Goal: Information Seeking & Learning: Learn about a topic

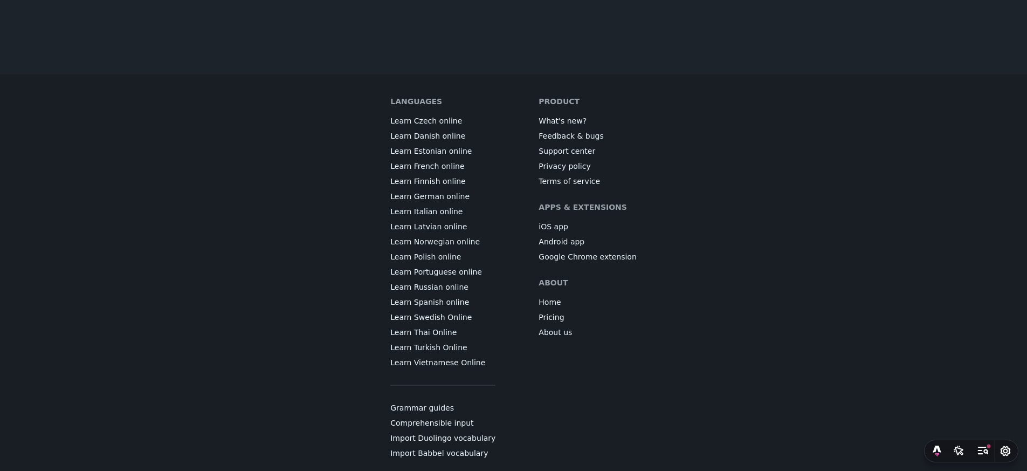
scroll to position [6073, 0]
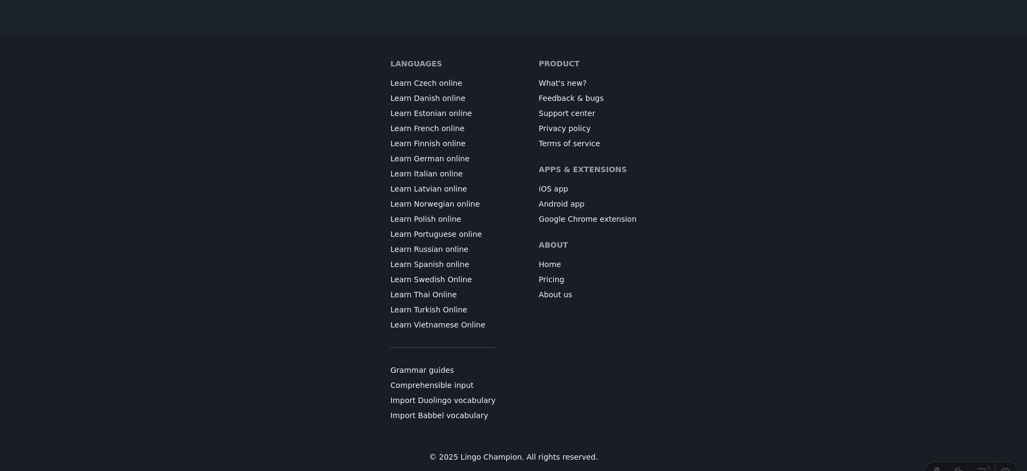
click at [456, 387] on link "Comprehensible input" at bounding box center [431, 385] width 83 height 11
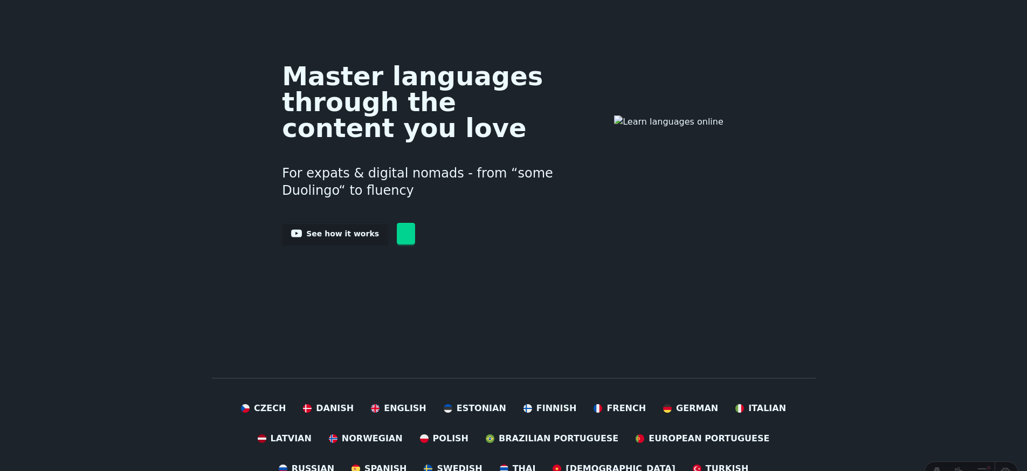
scroll to position [982, 0]
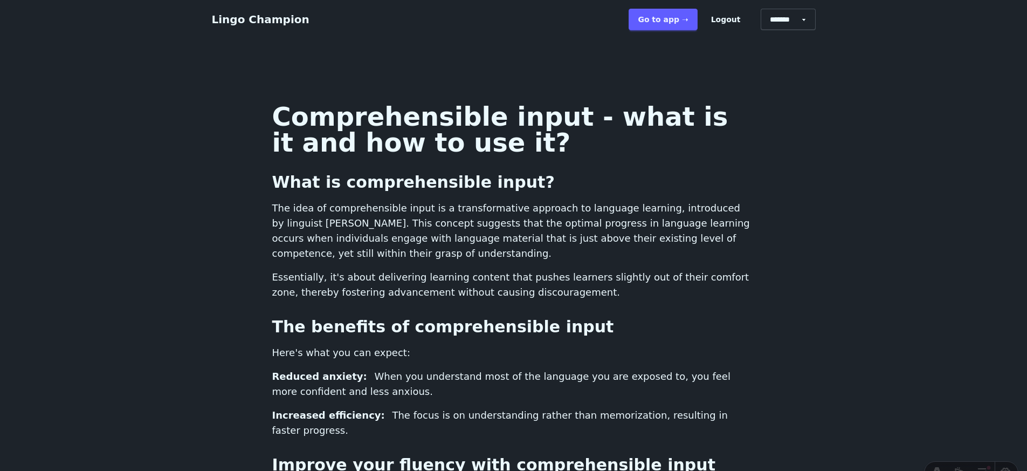
scroll to position [982, 0]
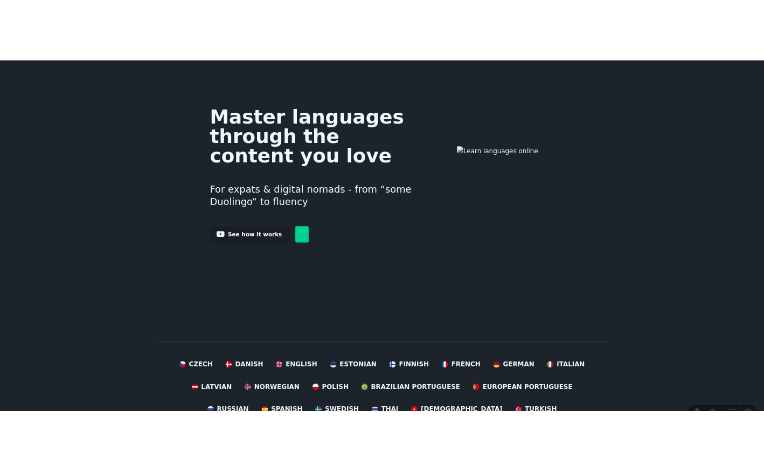
scroll to position [995, 0]
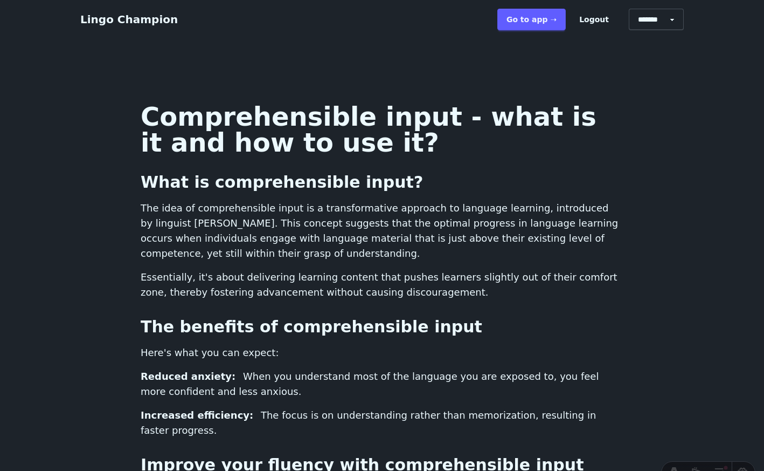
scroll to position [995, 0]
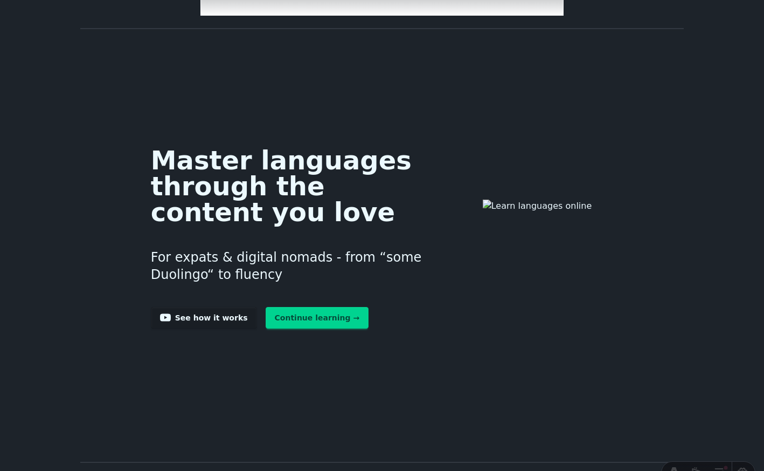
scroll to position [858, 0]
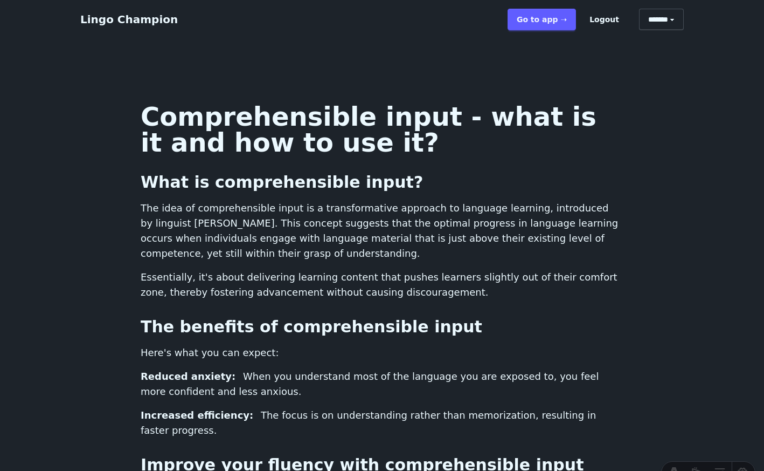
scroll to position [1161, 8]
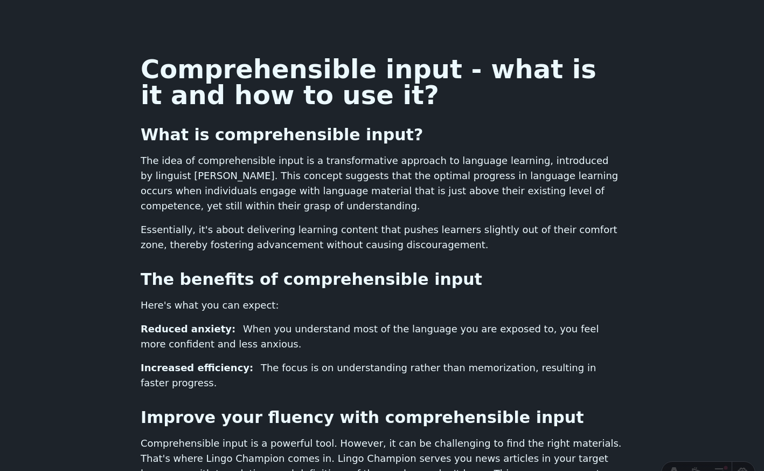
scroll to position [0, 8]
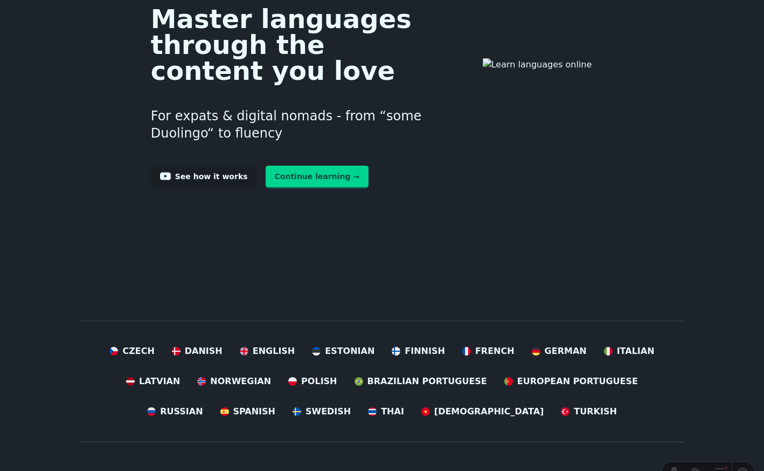
scroll to position [1218, 8]
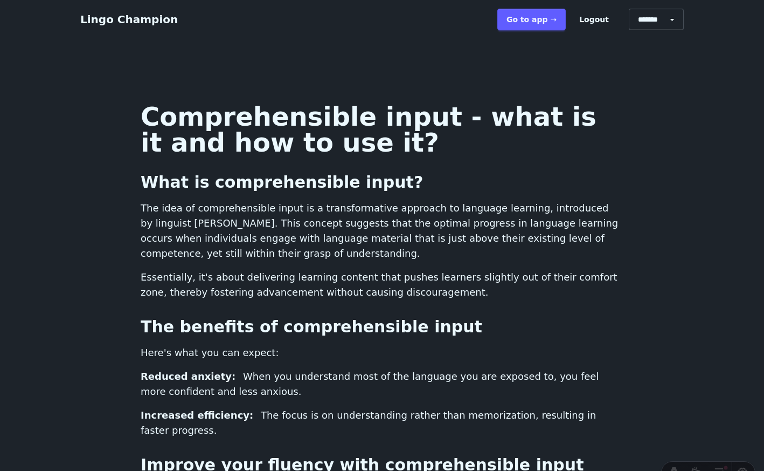
scroll to position [1218, 8]
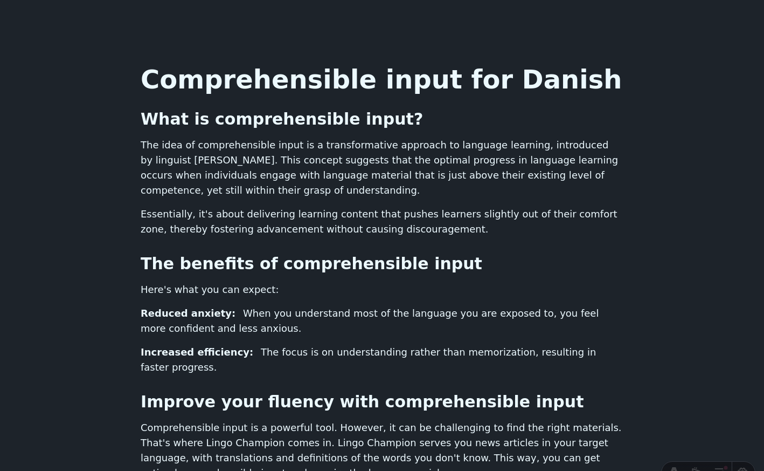
scroll to position [19, 0]
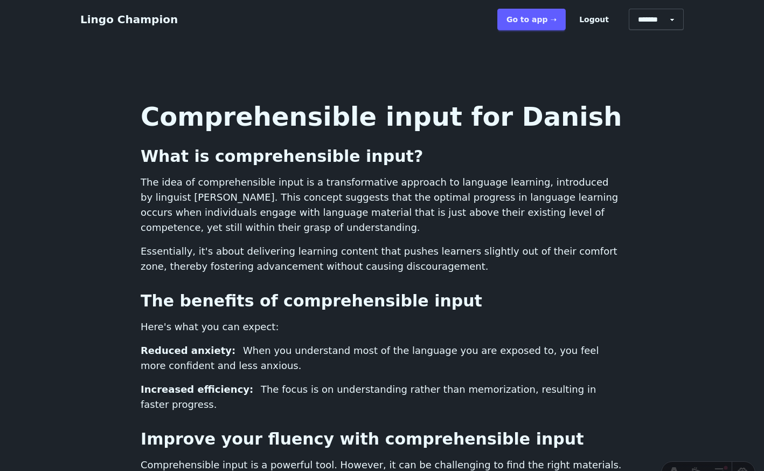
scroll to position [19, 0]
click at [129, 17] on link "Lingo Champion" at bounding box center [129, 19] width 98 height 13
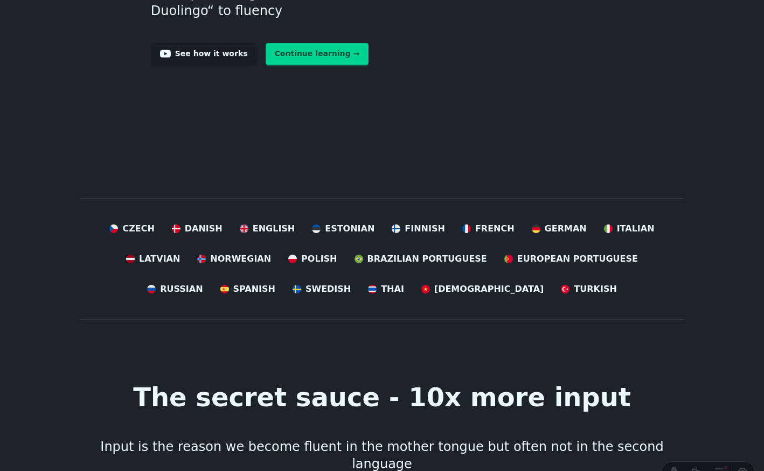
scroll to position [332, 0]
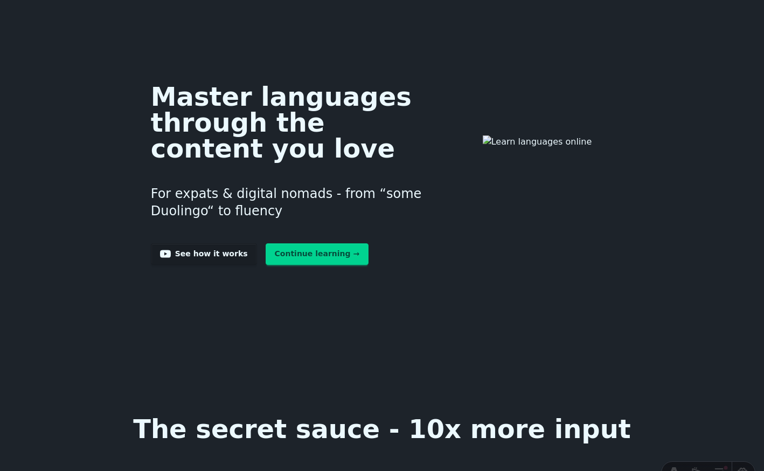
scroll to position [75, 0]
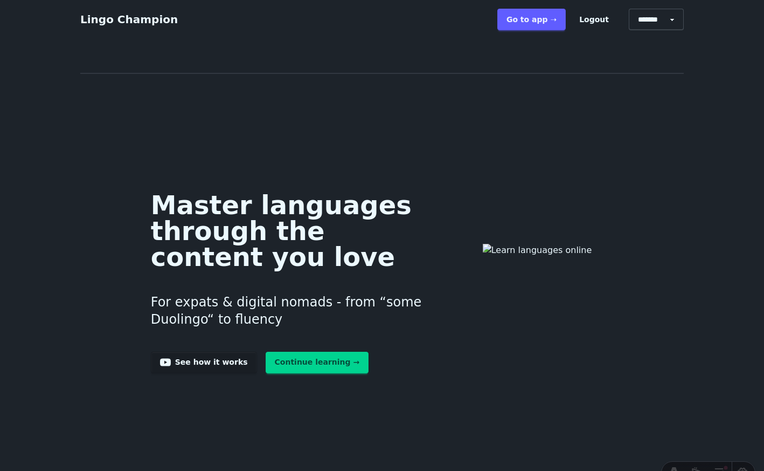
scroll to position [75, 0]
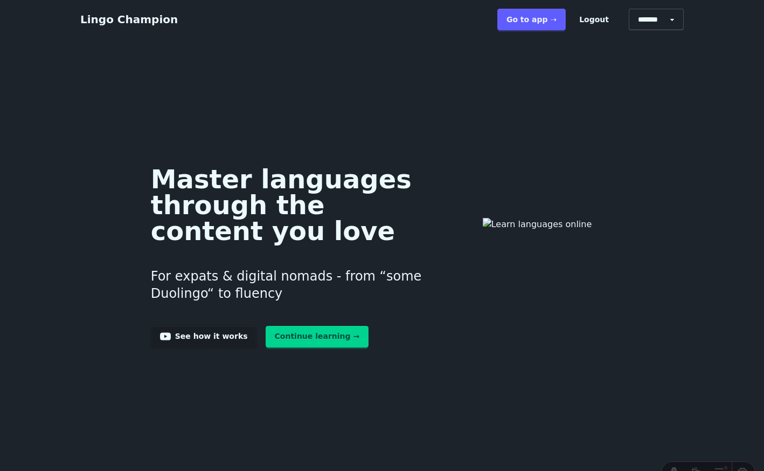
scroll to position [75, 0]
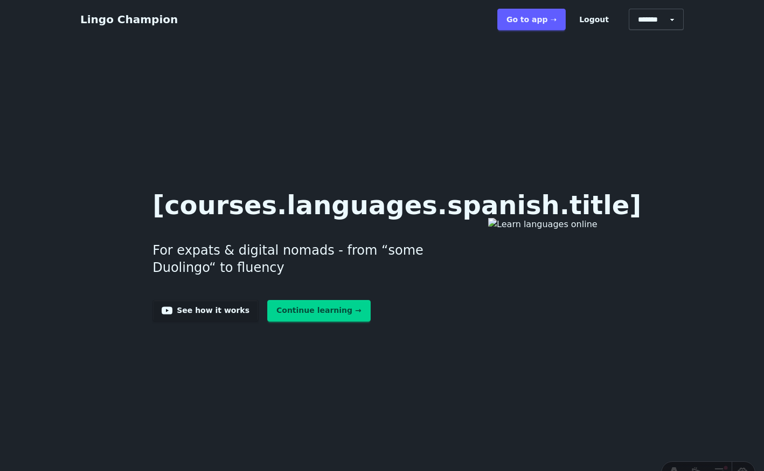
click at [596, 142] on div "[courses.languages.spanish.title] For expats & digital nomads - from “some Duol…" at bounding box center [382, 253] width 604 height 386
click at [140, 14] on link "Lingo Champion" at bounding box center [129, 19] width 98 height 13
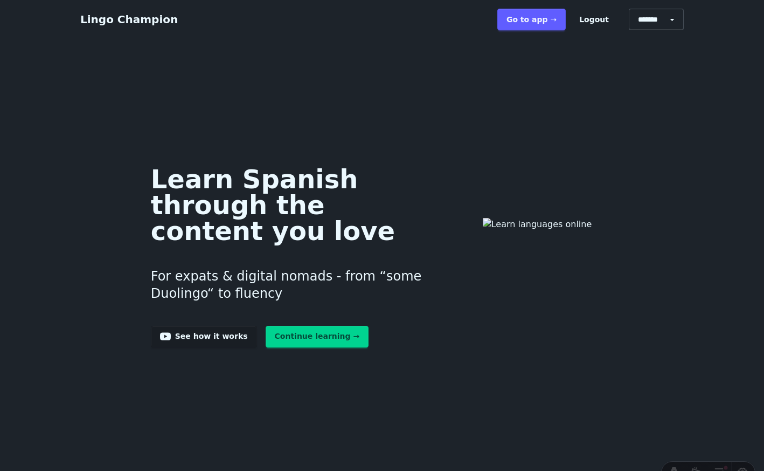
click at [652, 102] on div "Learn Spanish through the content you love For expats & digital nomads - from “…" at bounding box center [382, 253] width 604 height 386
click at [153, 20] on link "Lingo Champion" at bounding box center [129, 19] width 98 height 13
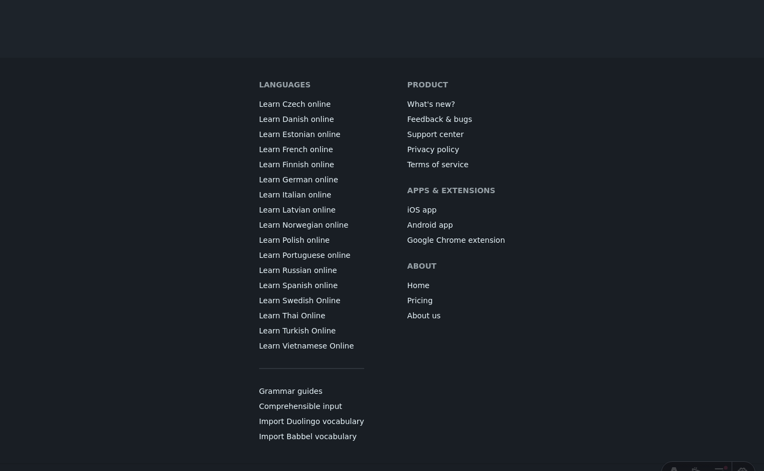
scroll to position [5897, 0]
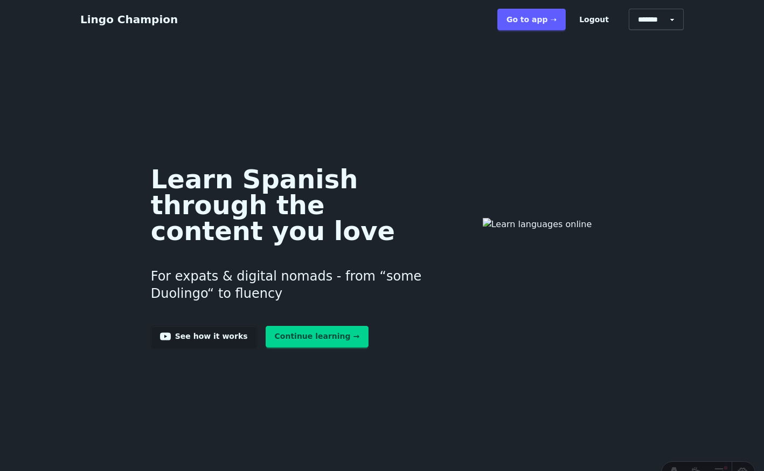
scroll to position [5897, 0]
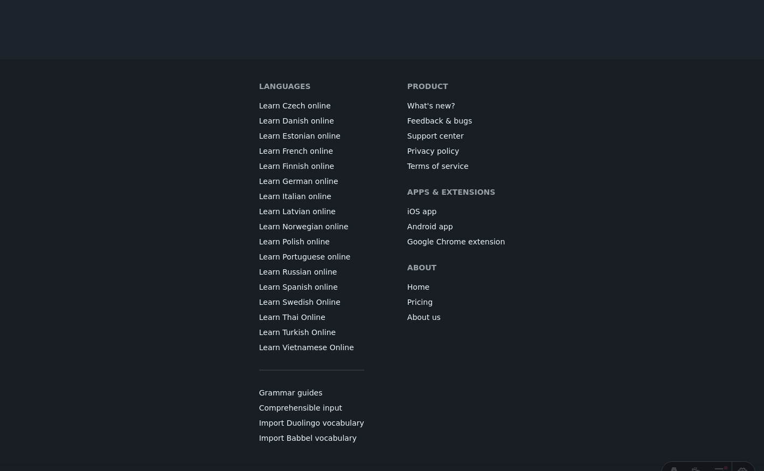
click at [316, 111] on link "Learn Czech online" at bounding box center [295, 105] width 72 height 11
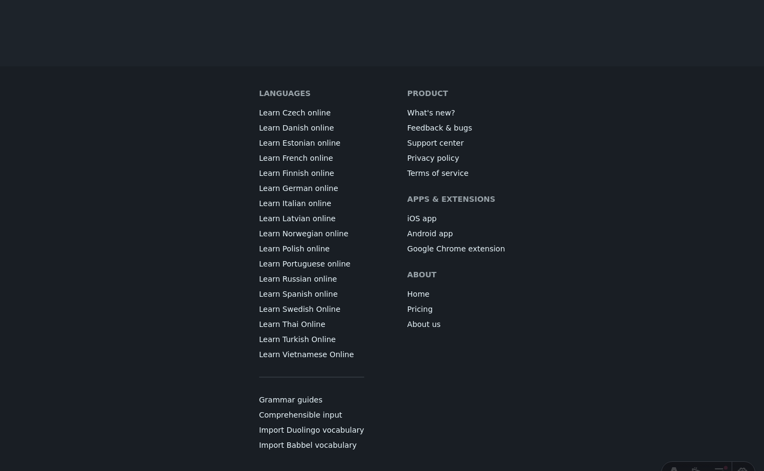
scroll to position [5895, 0]
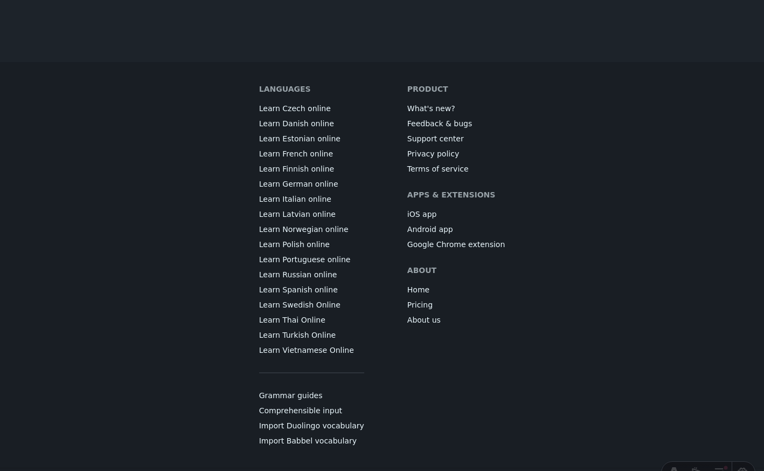
click at [320, 114] on link "Learn Czech online" at bounding box center [295, 108] width 72 height 11
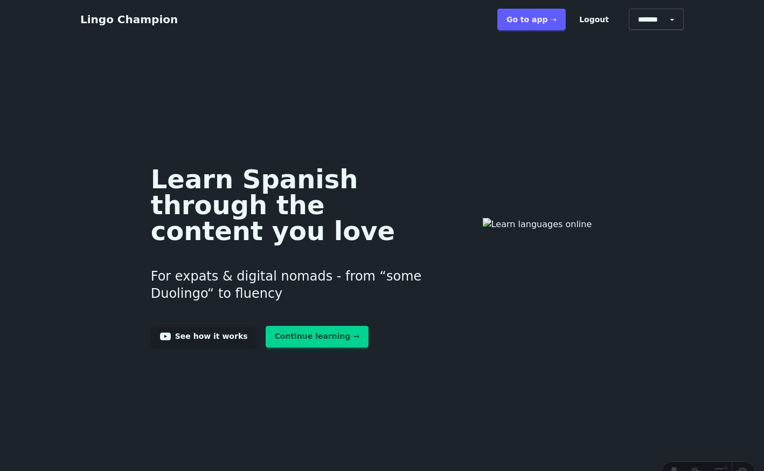
scroll to position [5895, 0]
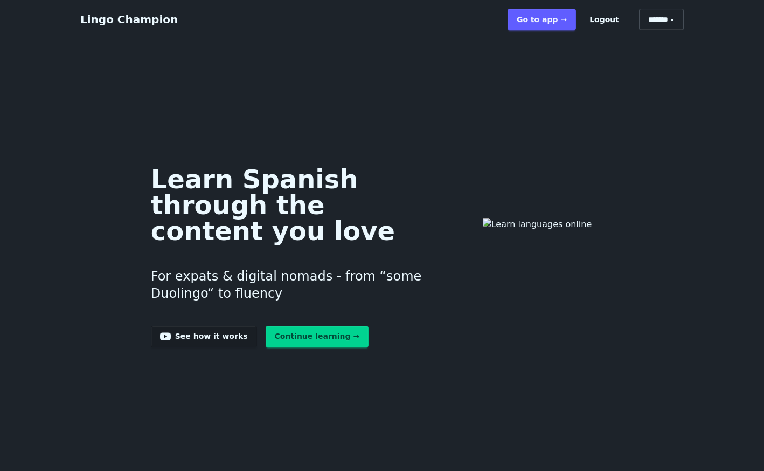
scroll to position [5895, 0]
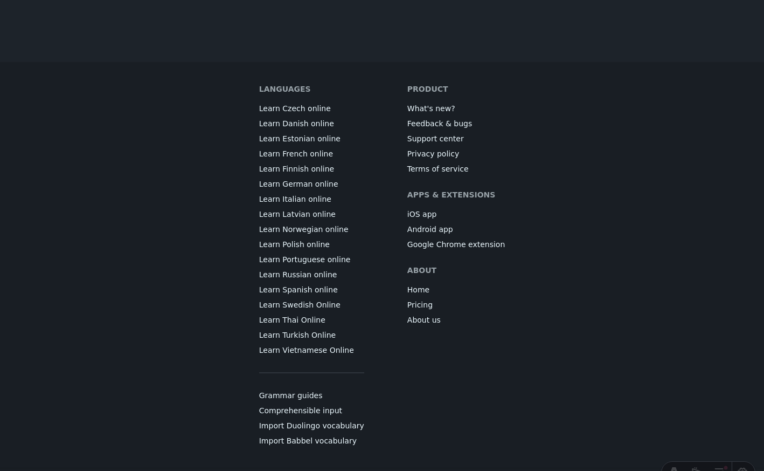
click at [320, 114] on link "Learn Czech online" at bounding box center [295, 108] width 72 height 11
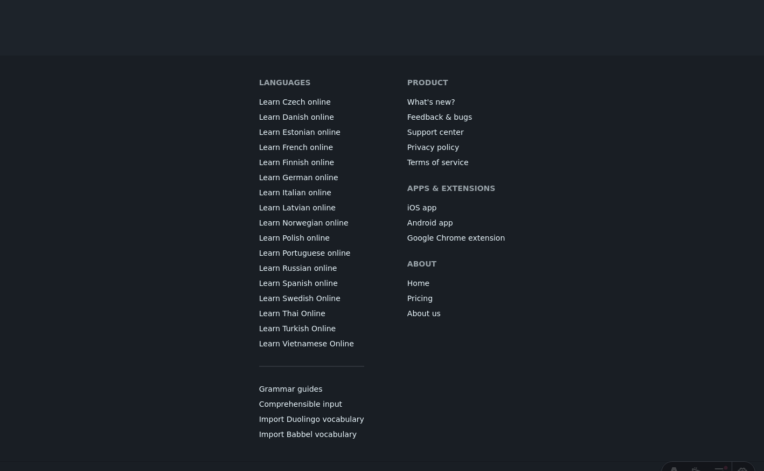
scroll to position [5903, 0]
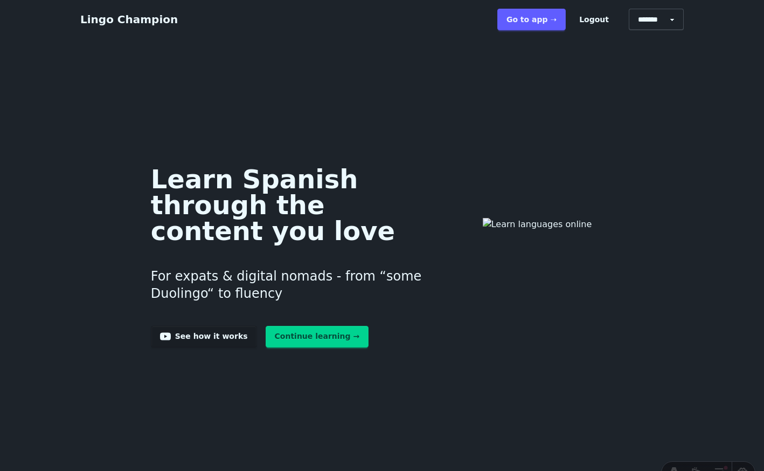
scroll to position [5903, 0]
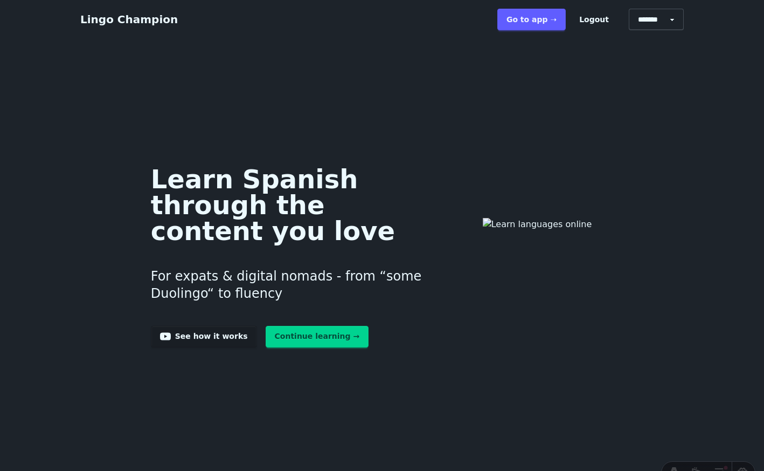
scroll to position [5903, 0]
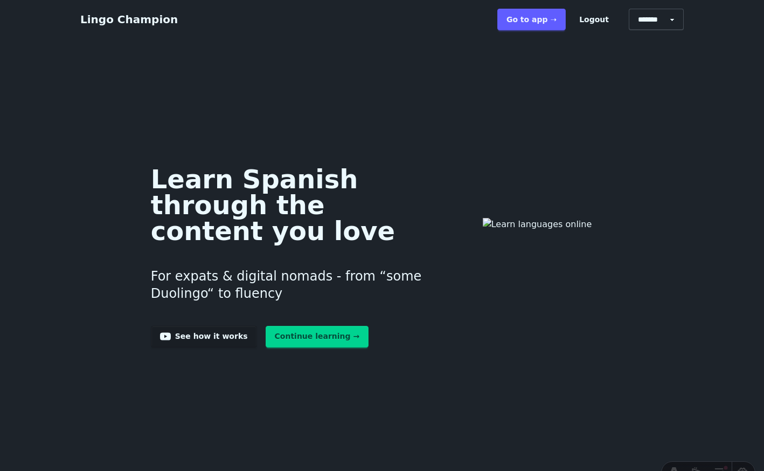
scroll to position [5903, 0]
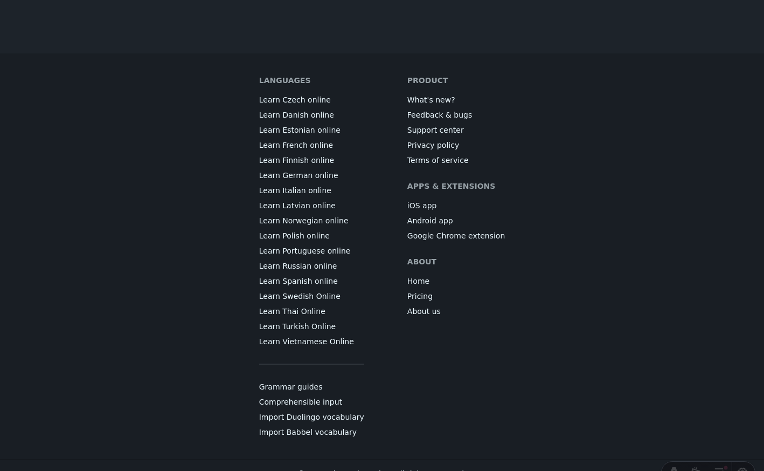
click at [324, 120] on link "Learn Danish online" at bounding box center [296, 114] width 75 height 11
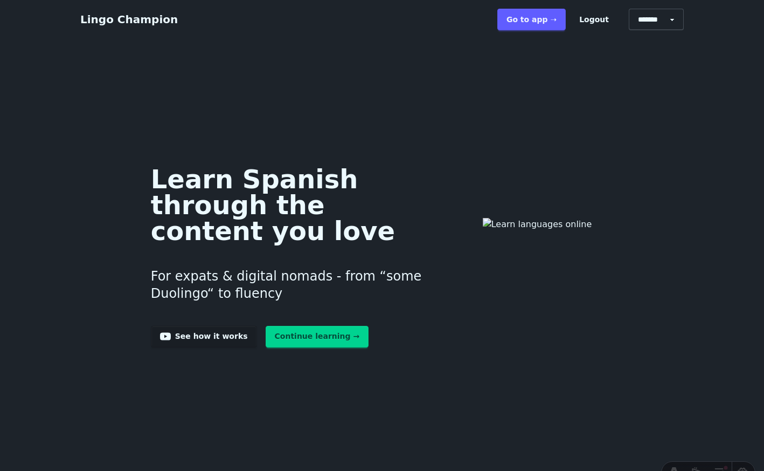
scroll to position [5903, 0]
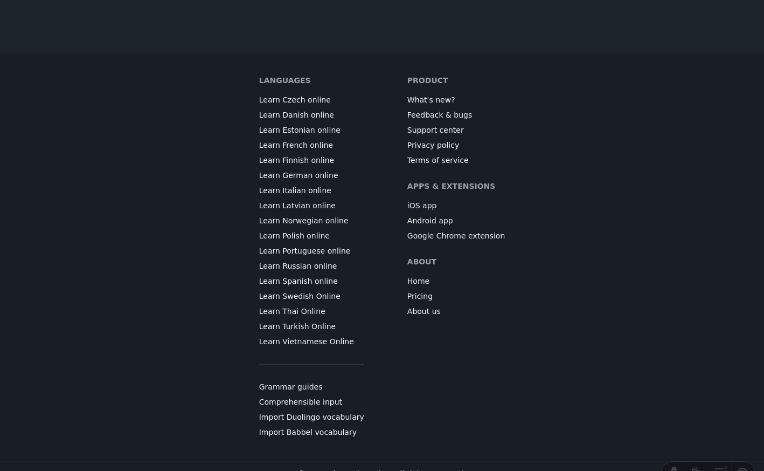
click at [326, 135] on link "Learn Estonian online" at bounding box center [299, 130] width 81 height 11
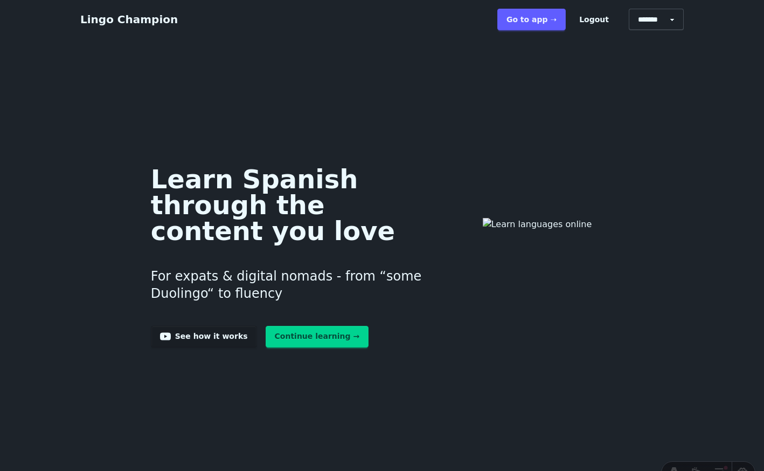
scroll to position [5903, 0]
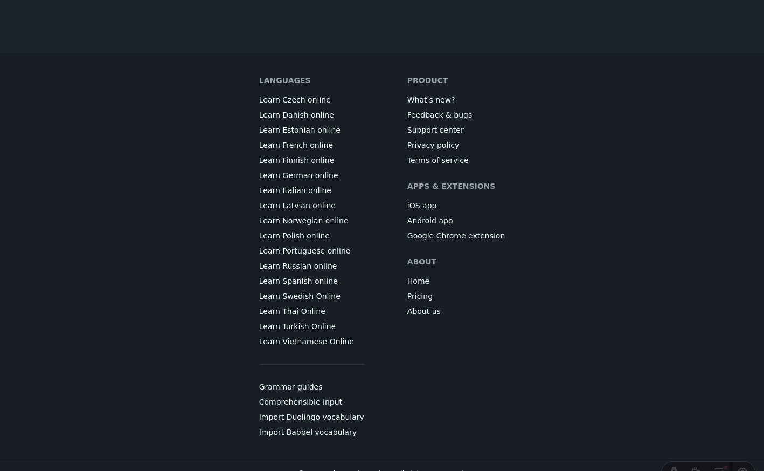
click at [324, 150] on link "Learn French online" at bounding box center [296, 145] width 74 height 11
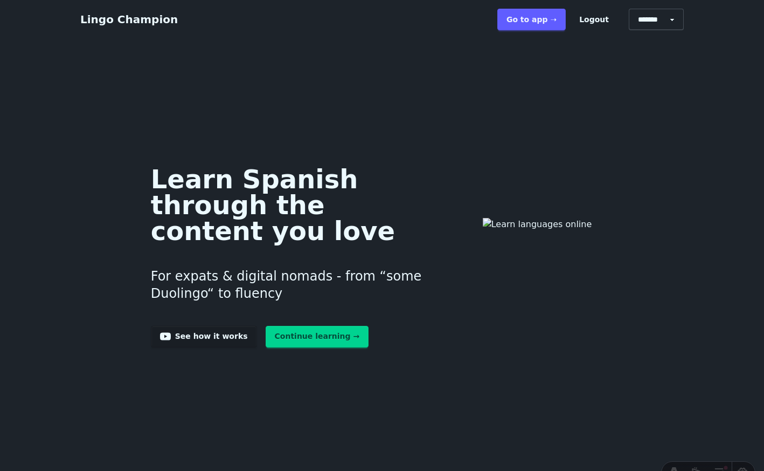
scroll to position [5903, 0]
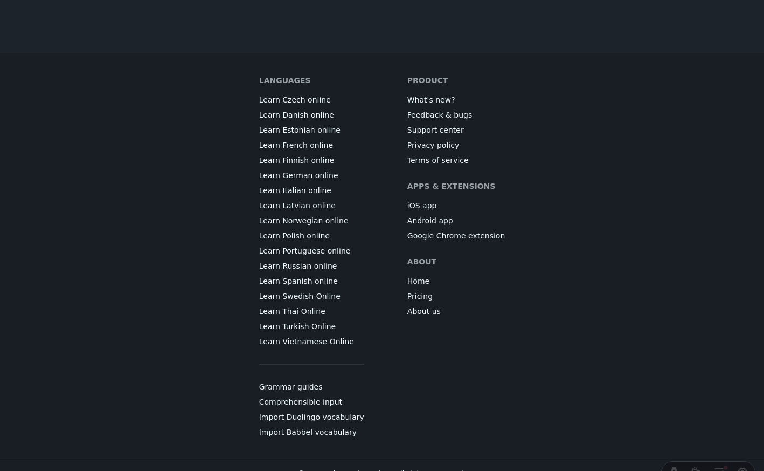
click at [325, 166] on link "Learn Finnish online" at bounding box center [296, 160] width 75 height 11
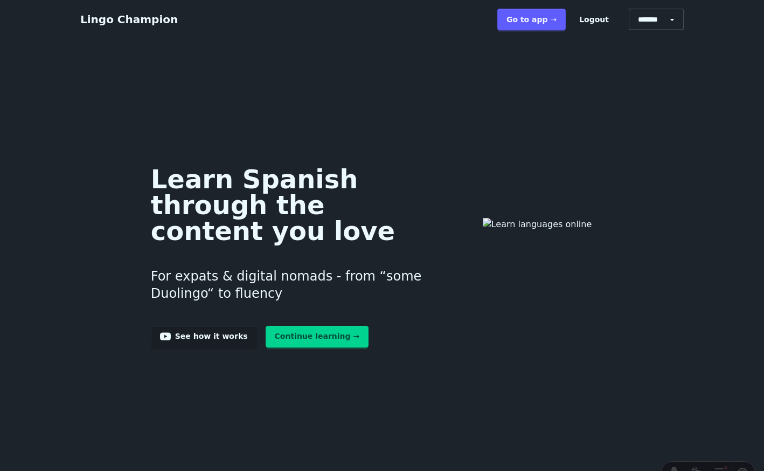
scroll to position [5903, 0]
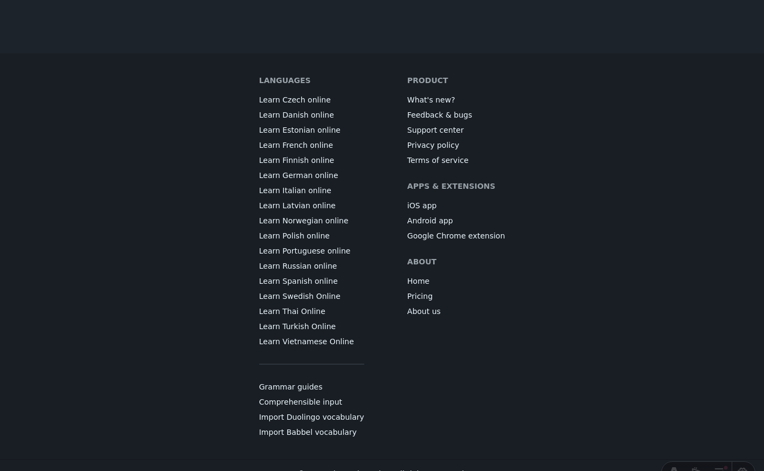
click at [326, 181] on link "Learn German online" at bounding box center [298, 175] width 79 height 11
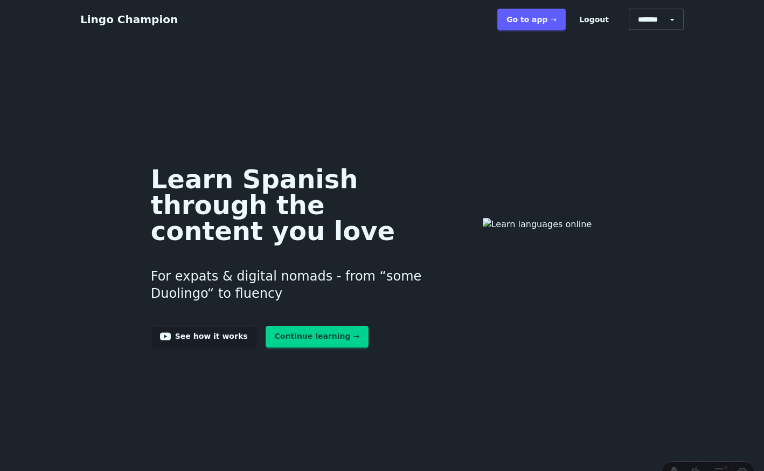
scroll to position [5903, 0]
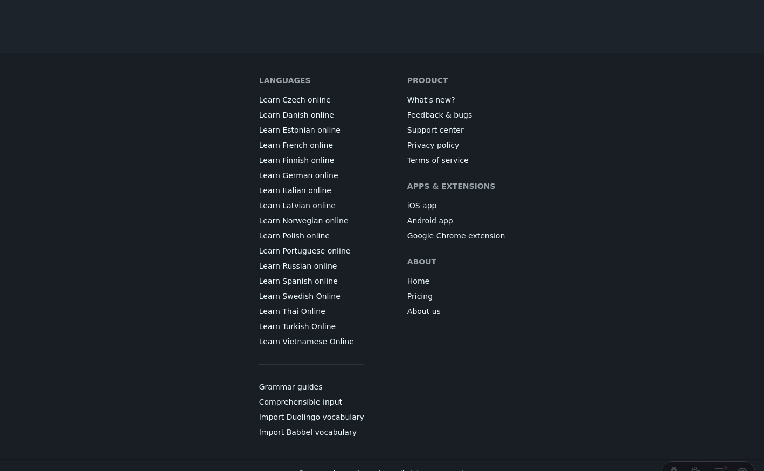
click at [330, 196] on link "Learn Italian online" at bounding box center [295, 190] width 72 height 11
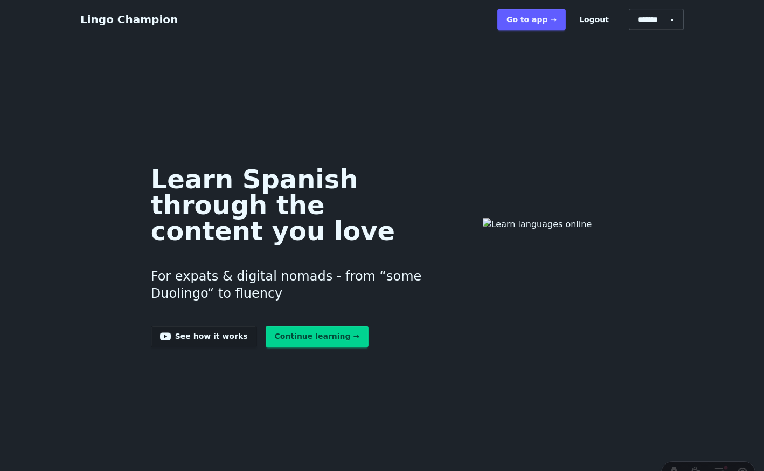
scroll to position [5903, 0]
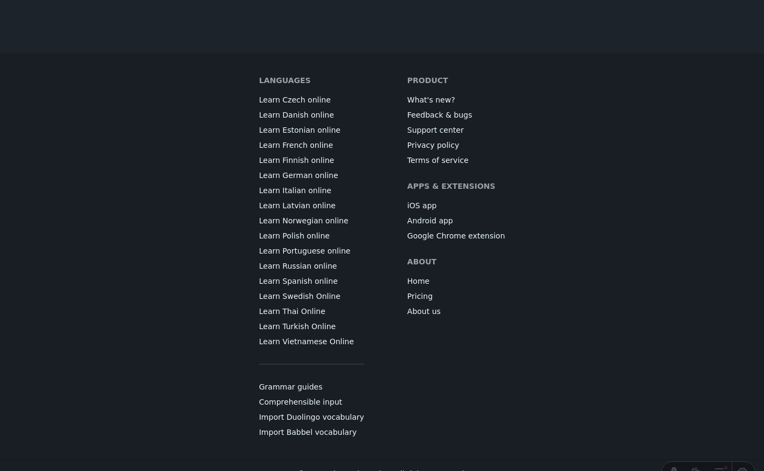
click at [323, 211] on link "Learn Latvian online" at bounding box center [297, 205] width 77 height 11
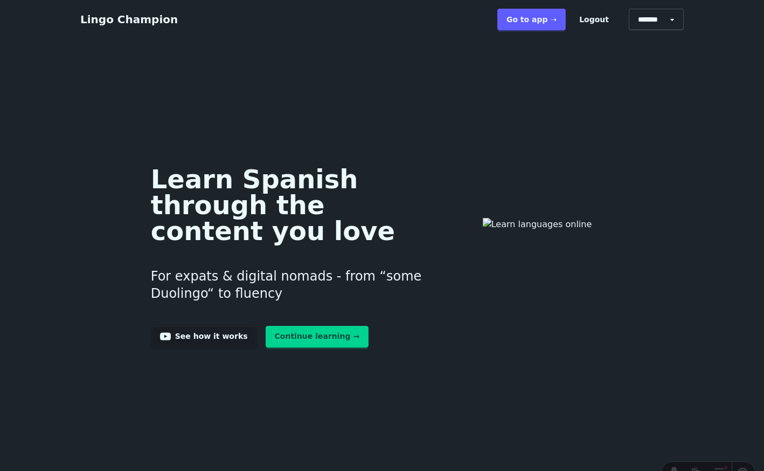
scroll to position [5903, 0]
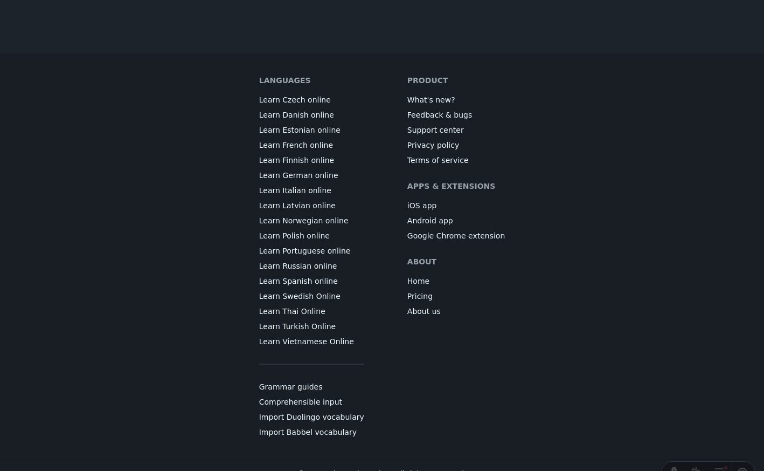
click at [321, 226] on link "Learn Norwegian online" at bounding box center [303, 220] width 89 height 11
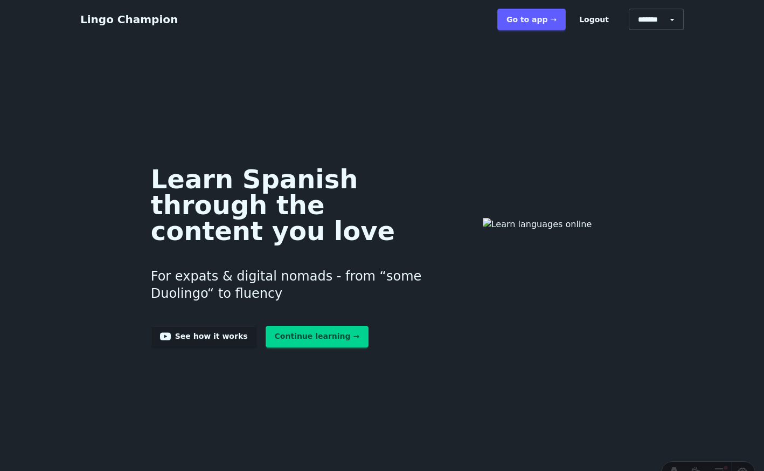
scroll to position [5903, 0]
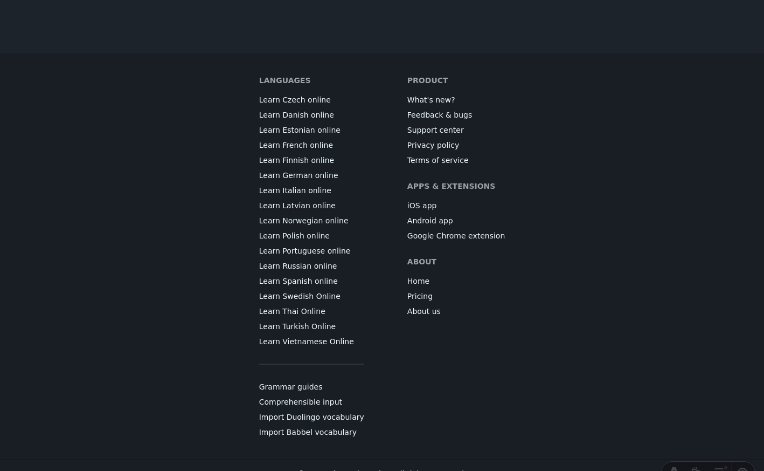
click at [318, 241] on link "Learn Polish online" at bounding box center [294, 235] width 71 height 11
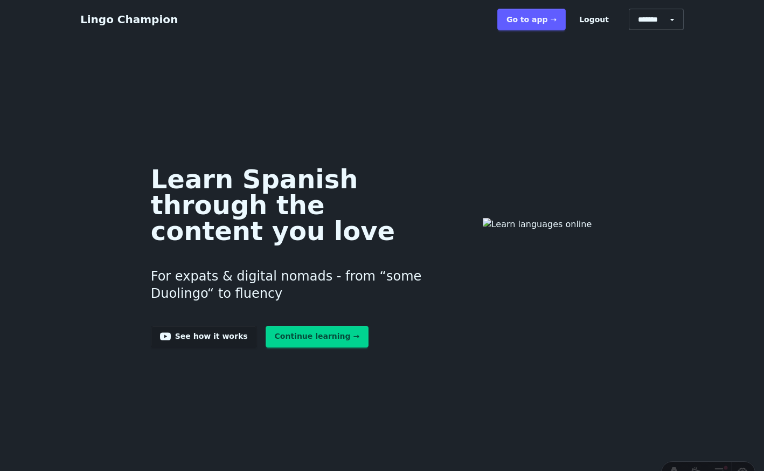
scroll to position [5903, 0]
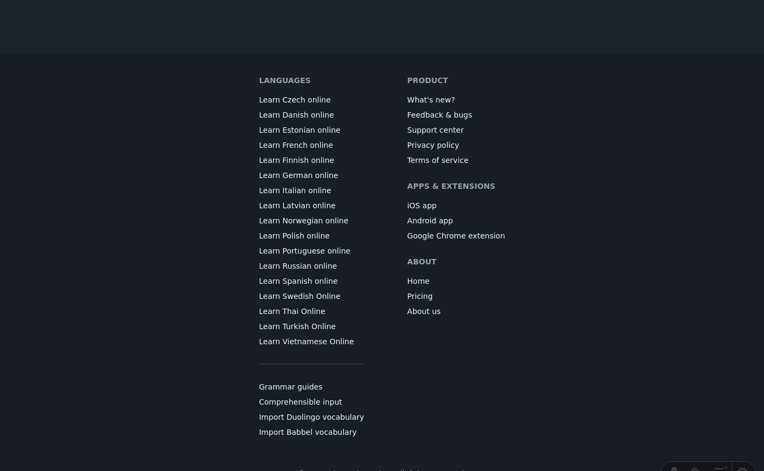
click at [320, 256] on link "Learn Portuguese online" at bounding box center [305, 250] width 92 height 11
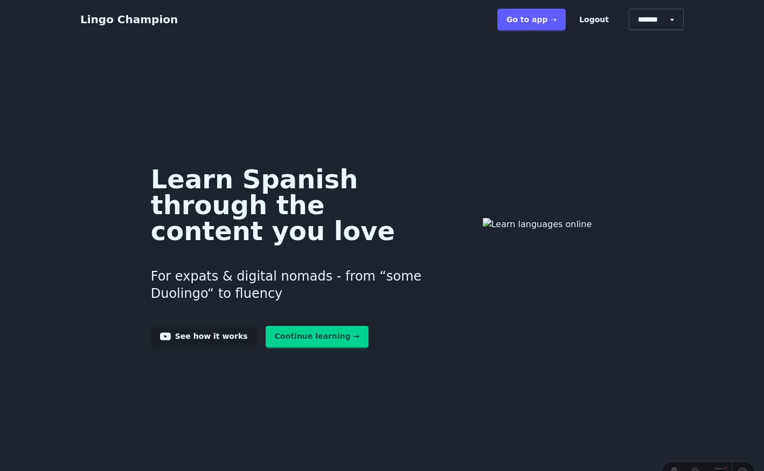
scroll to position [5903, 0]
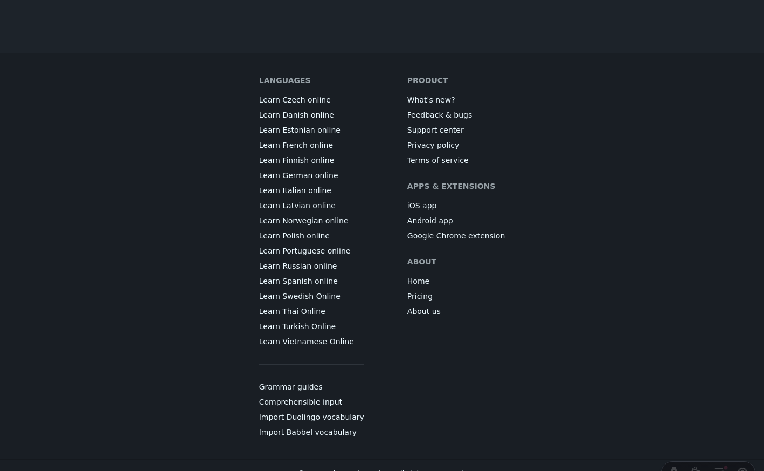
click at [328, 271] on link "Learn Russian online" at bounding box center [298, 265] width 78 height 11
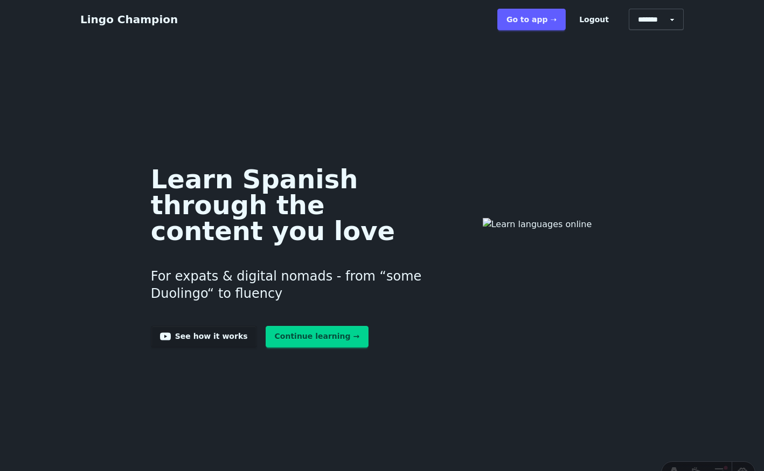
scroll to position [5903, 0]
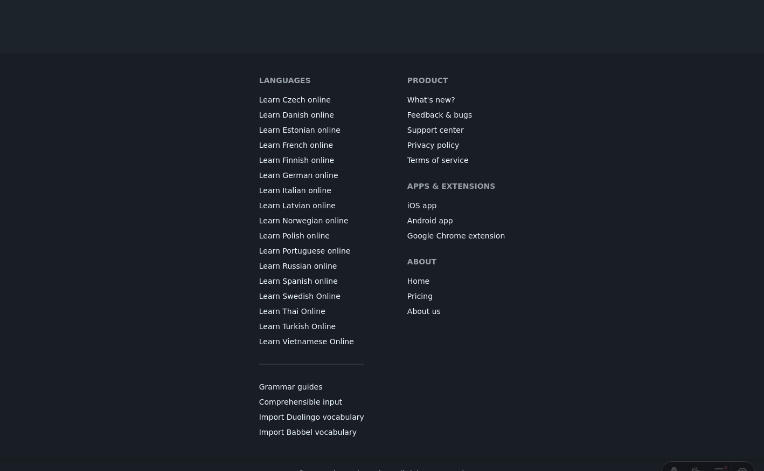
click at [326, 286] on link "Learn Spanish online" at bounding box center [298, 280] width 79 height 11
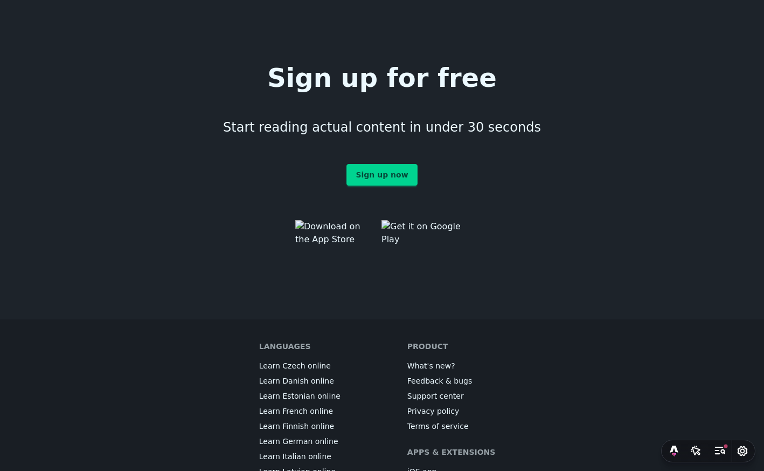
scroll to position [6073, 0]
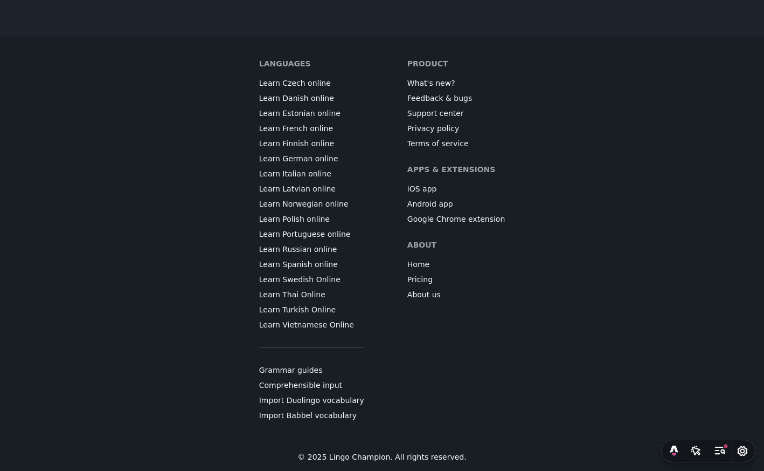
click at [330, 277] on link "Learn Swedish Online" at bounding box center [299, 279] width 81 height 11
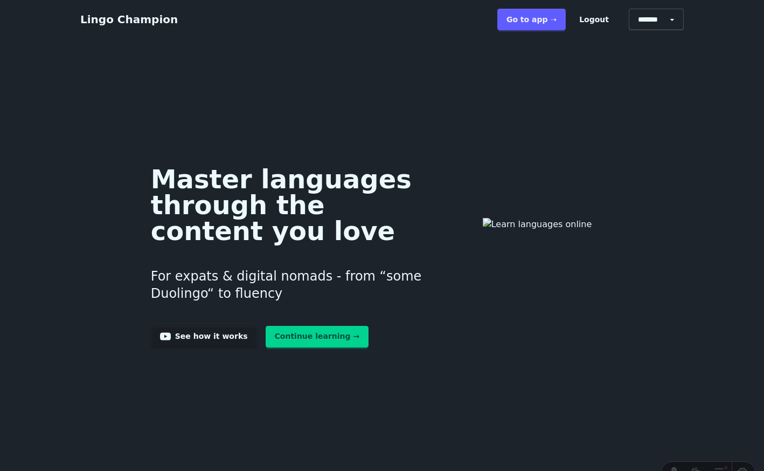
scroll to position [5872, 0]
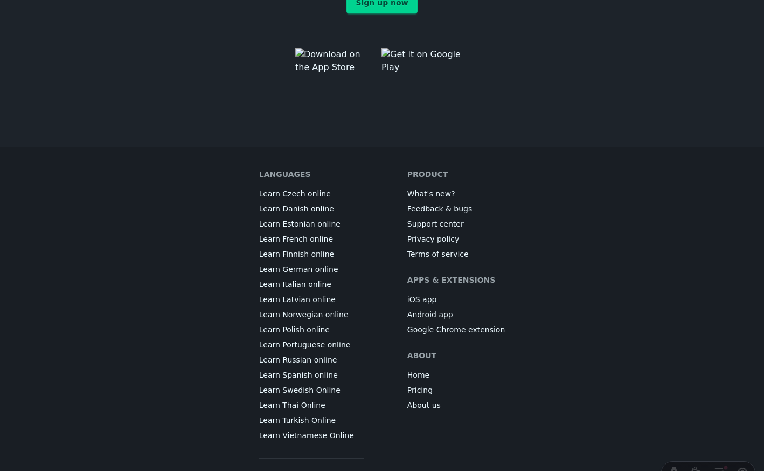
scroll to position [6073, 0]
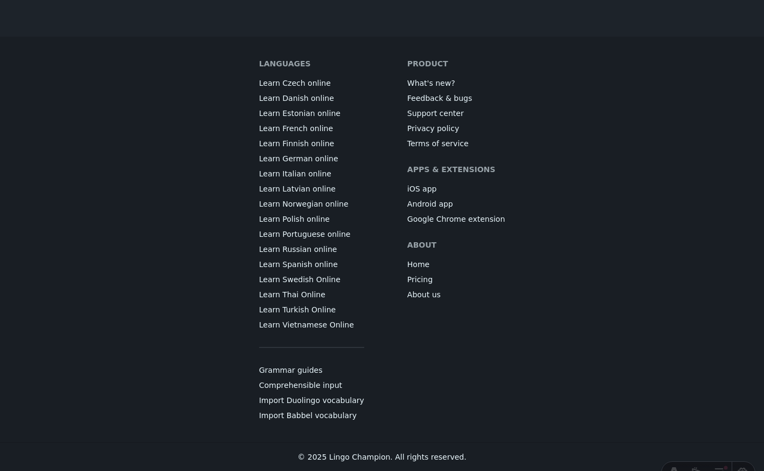
click at [321, 278] on link "Learn Swedish Online" at bounding box center [299, 279] width 81 height 11
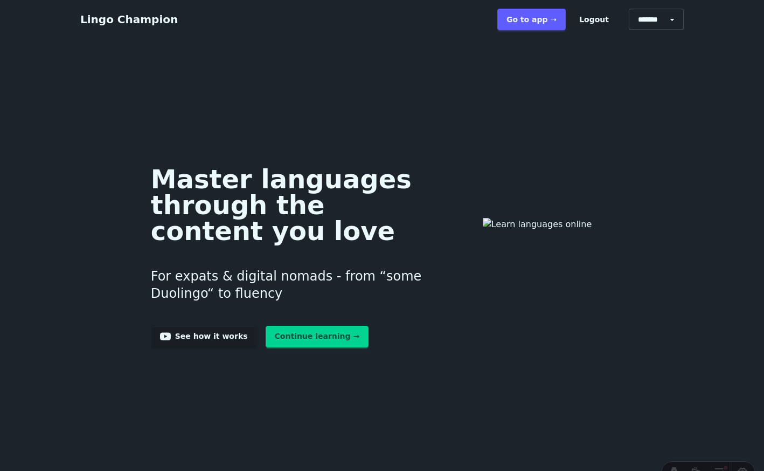
scroll to position [6073, 0]
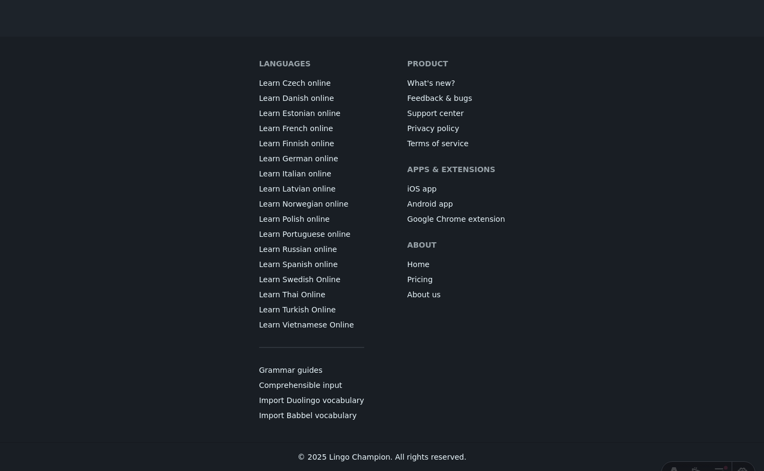
click at [321, 293] on link "Learn Thai Online" at bounding box center [292, 294] width 66 height 11
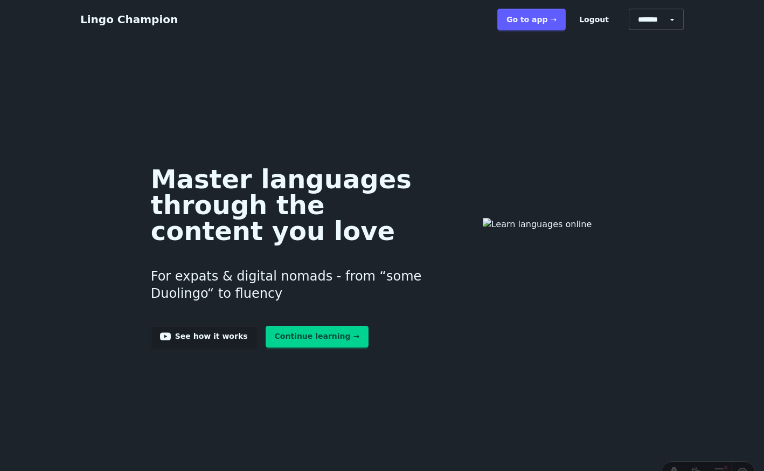
scroll to position [6073, 0]
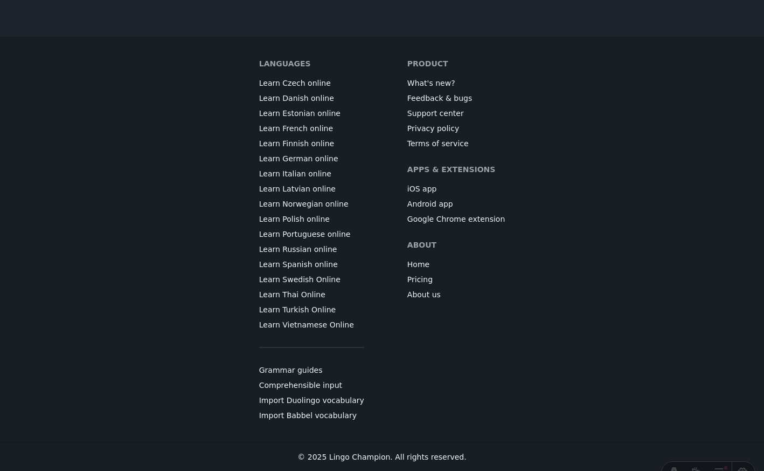
click at [328, 306] on link "Learn Turkish Online" at bounding box center [297, 309] width 77 height 11
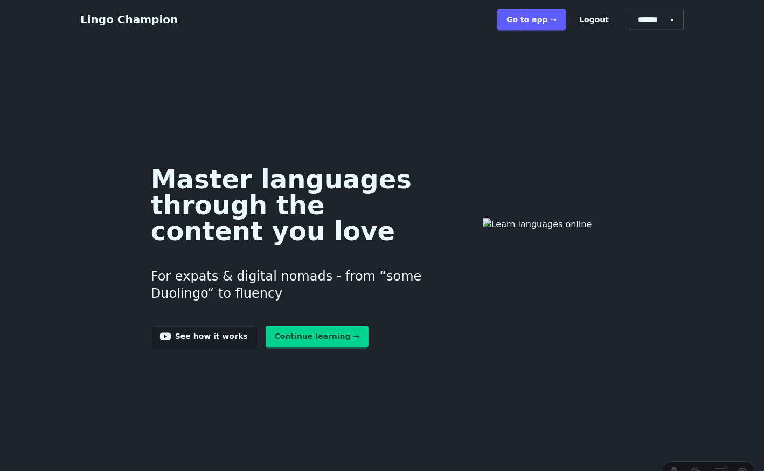
scroll to position [6073, 0]
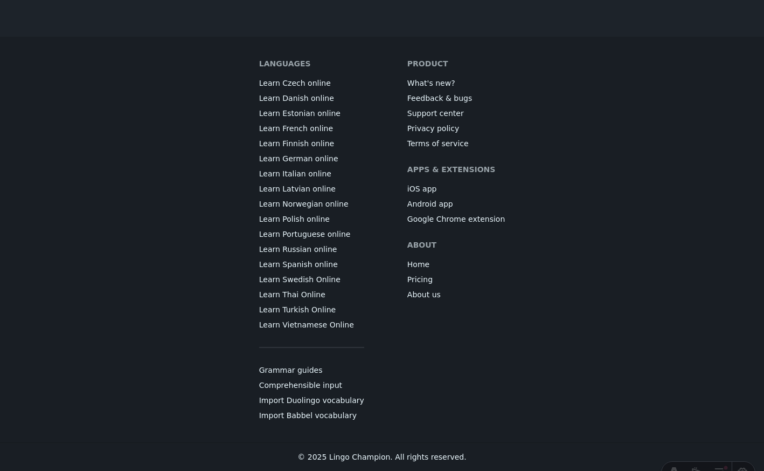
click at [343, 326] on link "Learn Vietnamese Online" at bounding box center [306, 324] width 95 height 11
click at [318, 373] on link "Grammar guides" at bounding box center [291, 369] width 64 height 11
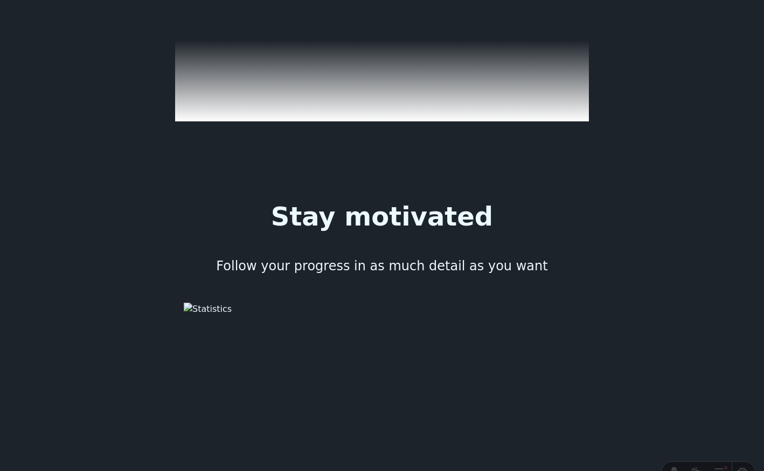
scroll to position [4450, 0]
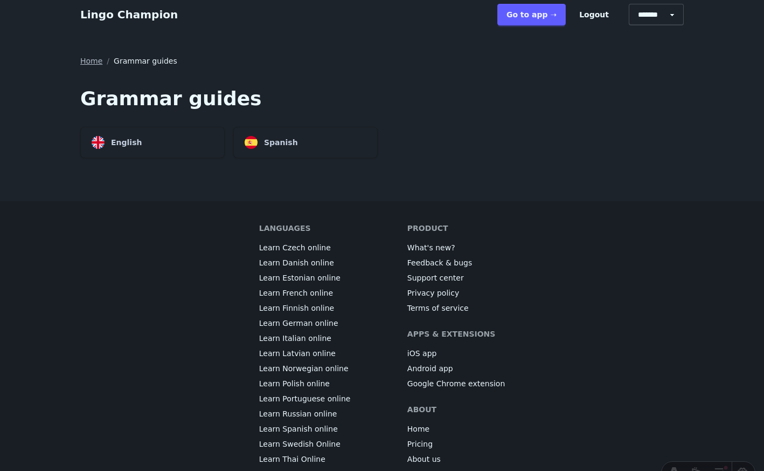
scroll to position [9, 0]
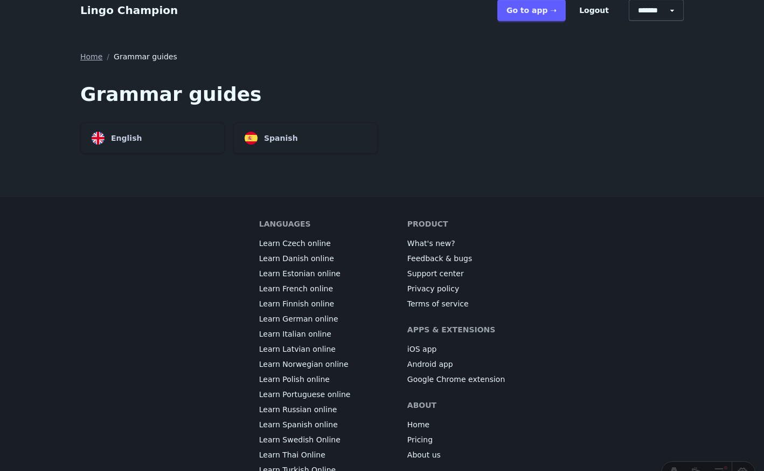
click at [313, 244] on link "Learn Czech online" at bounding box center [295, 243] width 72 height 11
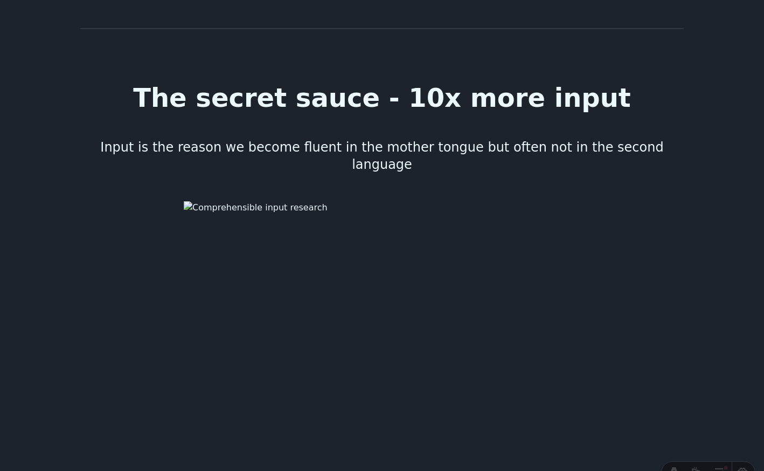
scroll to position [462, 0]
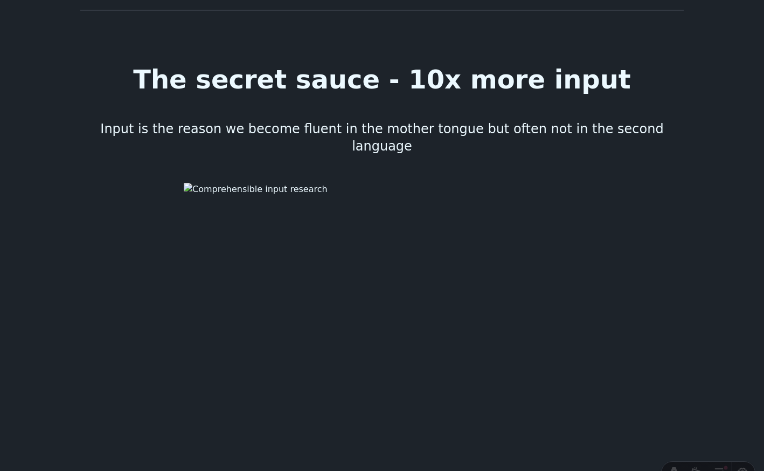
click at [305, 128] on h3 "Input is the reason we become fluent in the mother tongue but often not in the …" at bounding box center [382, 137] width 587 height 35
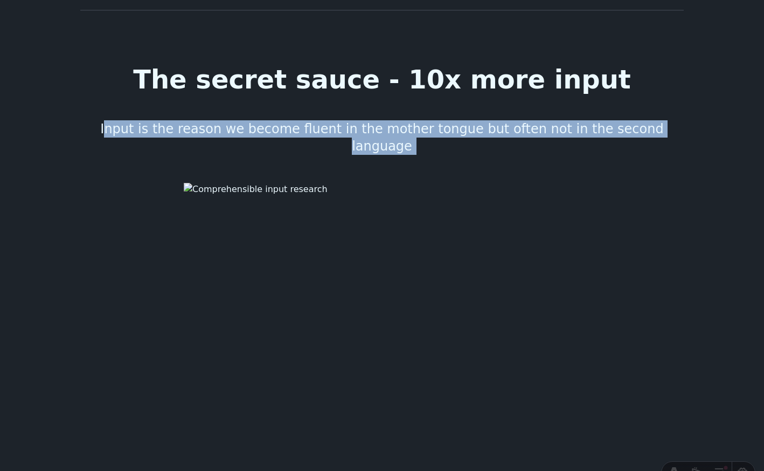
click at [305, 128] on h3 "Input is the reason we become fluent in the mother tongue but often not in the …" at bounding box center [382, 137] width 587 height 35
click at [355, 128] on h3 "Input is the reason we become fluent in the mother tongue but often not in the …" at bounding box center [382, 137] width 587 height 35
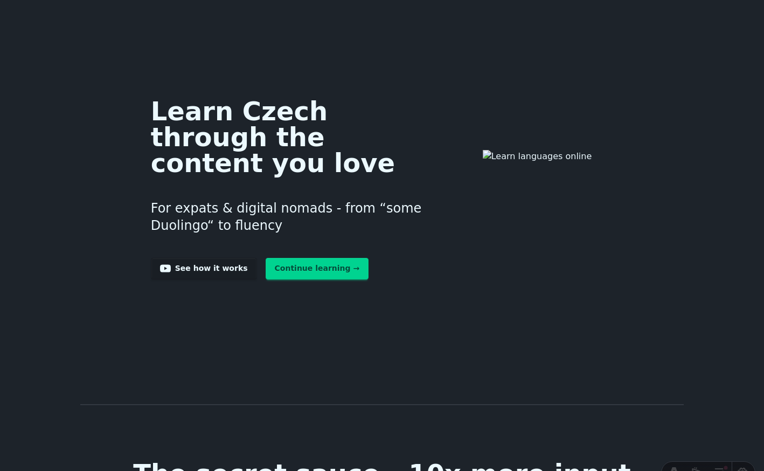
scroll to position [0, 0]
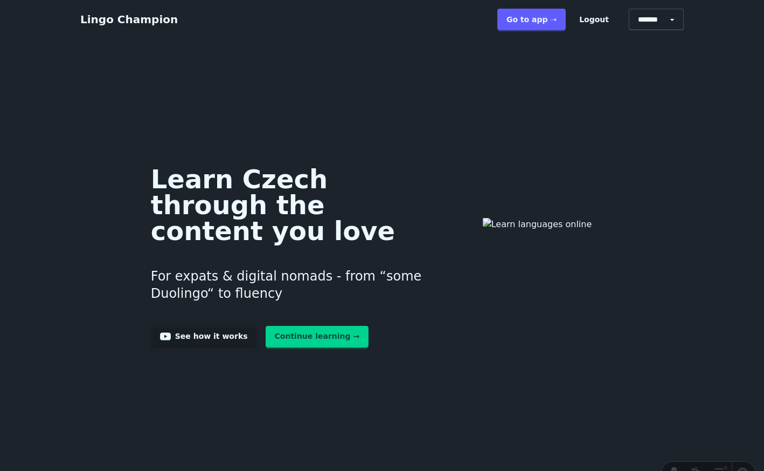
click at [655, 19] on select "******* ******* *******" at bounding box center [656, 20] width 55 height 22
select select "******"
click at [633, 9] on select "******* ******* *******" at bounding box center [656, 20] width 55 height 22
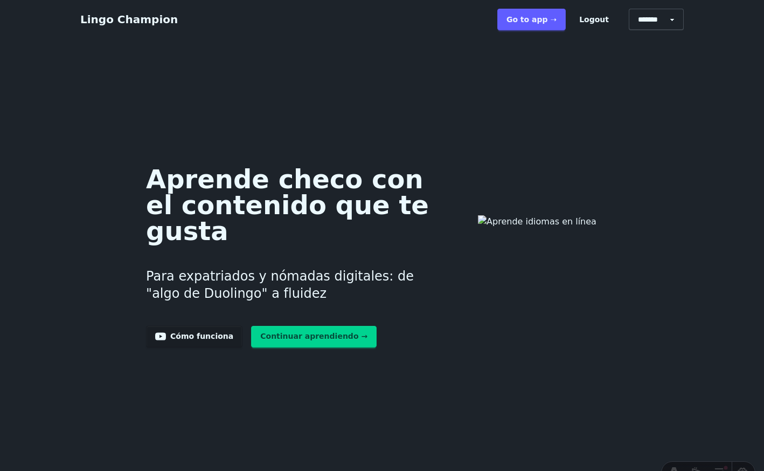
click at [657, 27] on select "******* ******* *******" at bounding box center [656, 20] width 55 height 22
select select "**"
click at [633, 9] on select "******* ******* *******" at bounding box center [656, 20] width 55 height 22
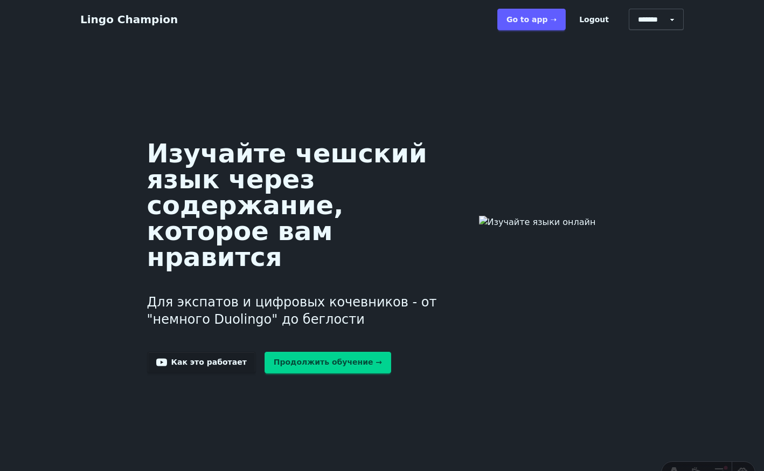
click at [678, 19] on select "******* ******* *******" at bounding box center [656, 20] width 55 height 22
select select "*****"
click at [633, 9] on select "******* ******* *******" at bounding box center [656, 20] width 55 height 22
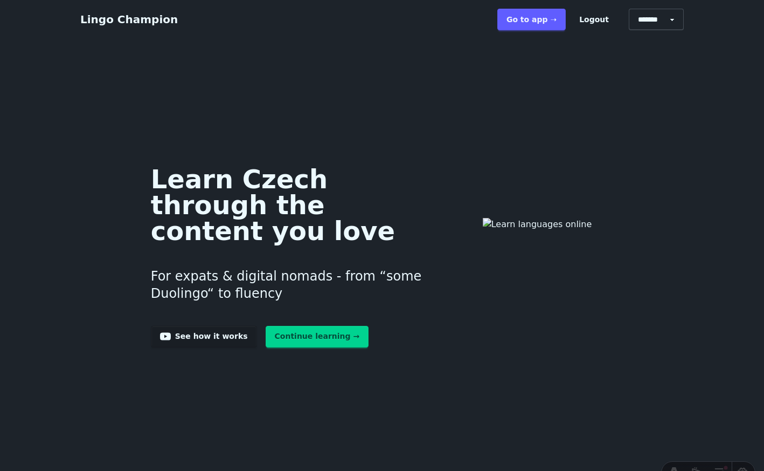
click at [156, 22] on link "Lingo Champion" at bounding box center [129, 19] width 98 height 13
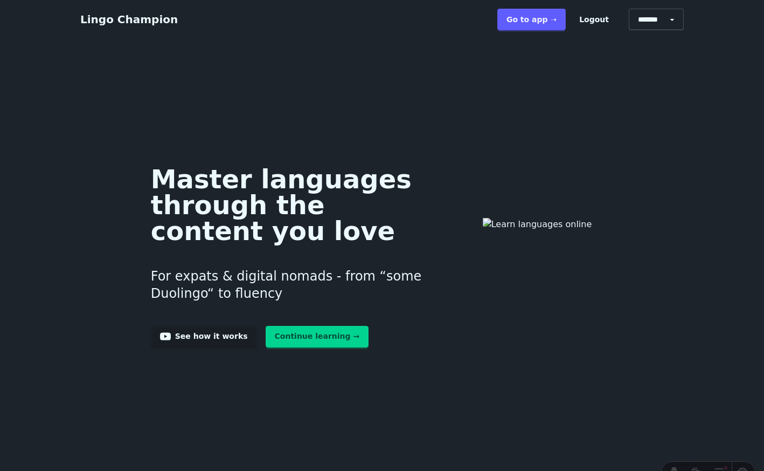
click at [363, 110] on div "Master languages through the content you love For expats & digital nomads - fro…" at bounding box center [382, 253] width 604 height 386
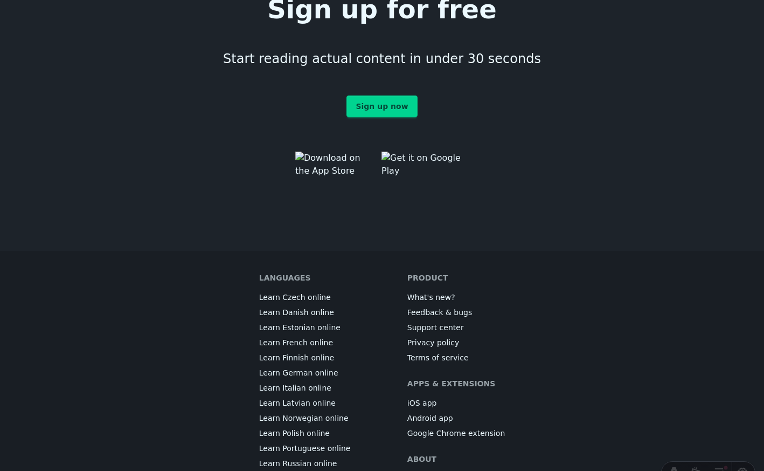
scroll to position [6073, 0]
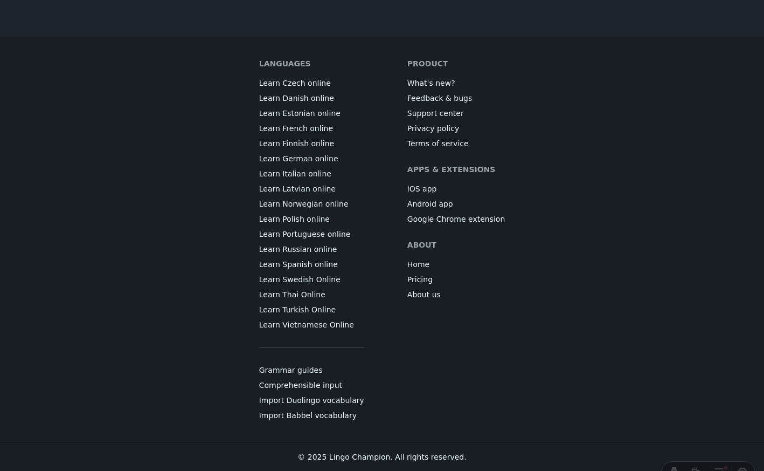
click at [320, 220] on link "Learn Polish online" at bounding box center [294, 218] width 71 height 11
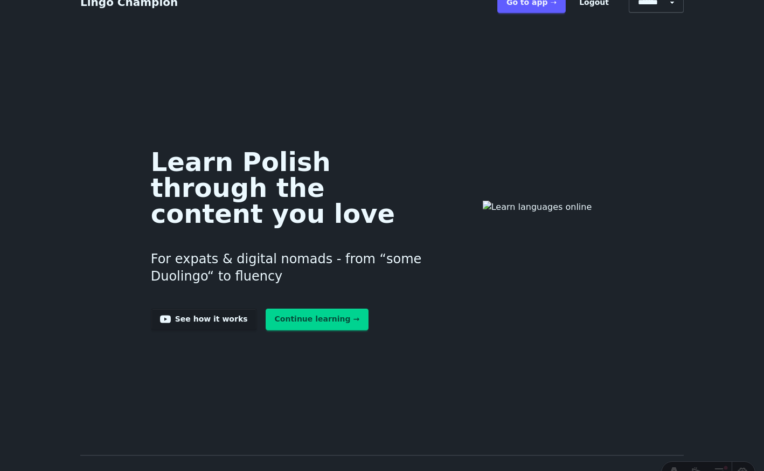
scroll to position [20, 0]
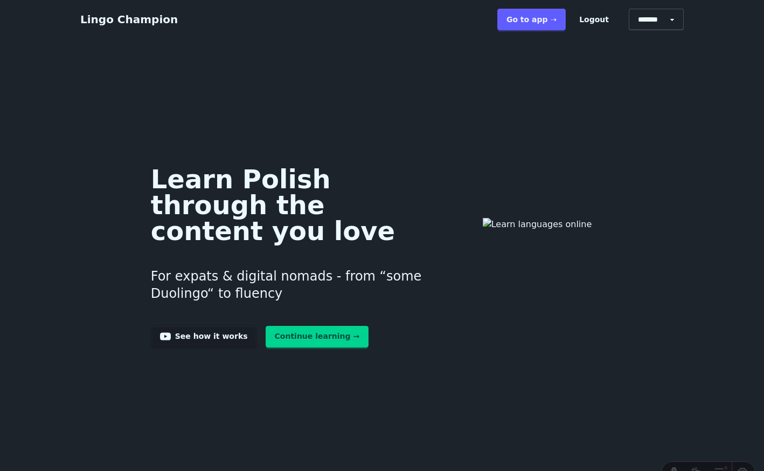
scroll to position [20, 0]
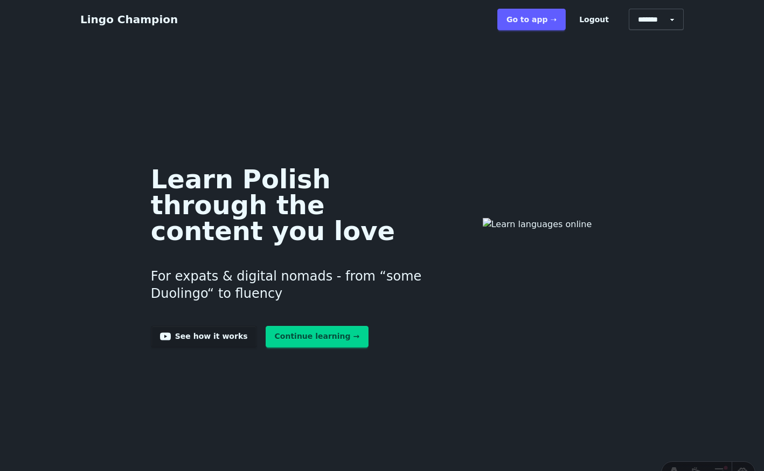
scroll to position [20, 0]
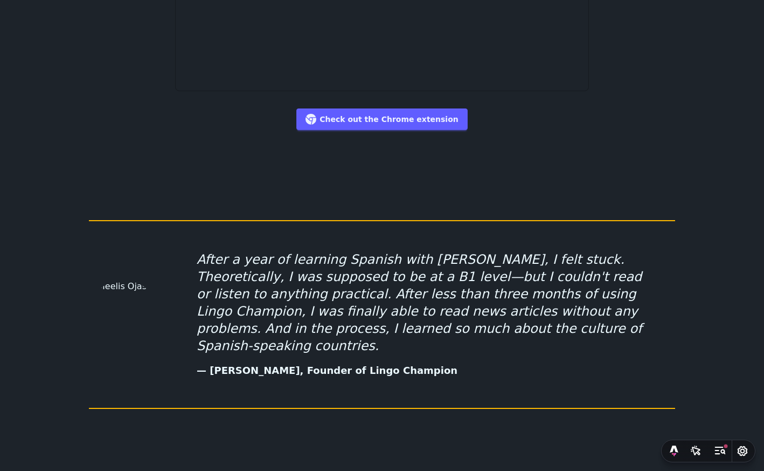
scroll to position [5935, 0]
